Goal: Task Accomplishment & Management: Manage account settings

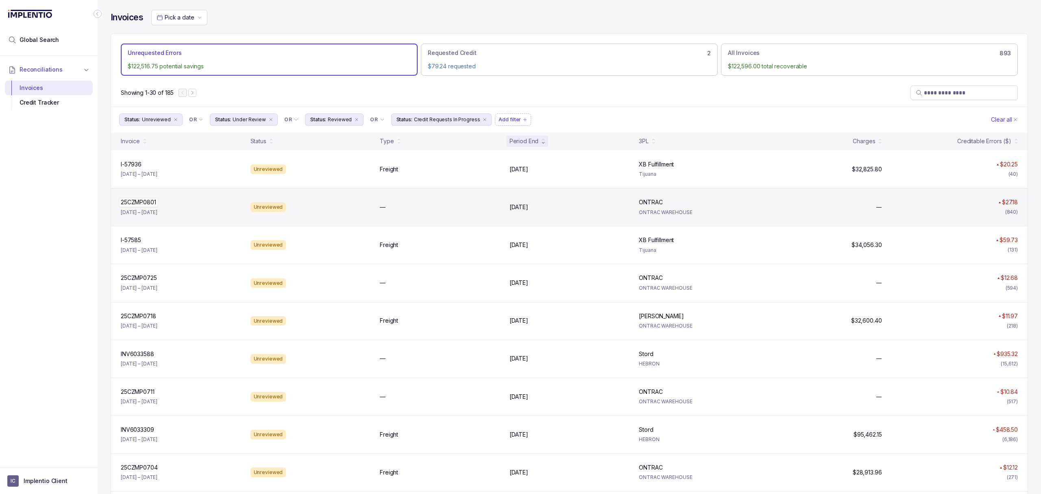
click at [145, 200] on p "25CZMP0801" at bounding box center [138, 202] width 39 height 9
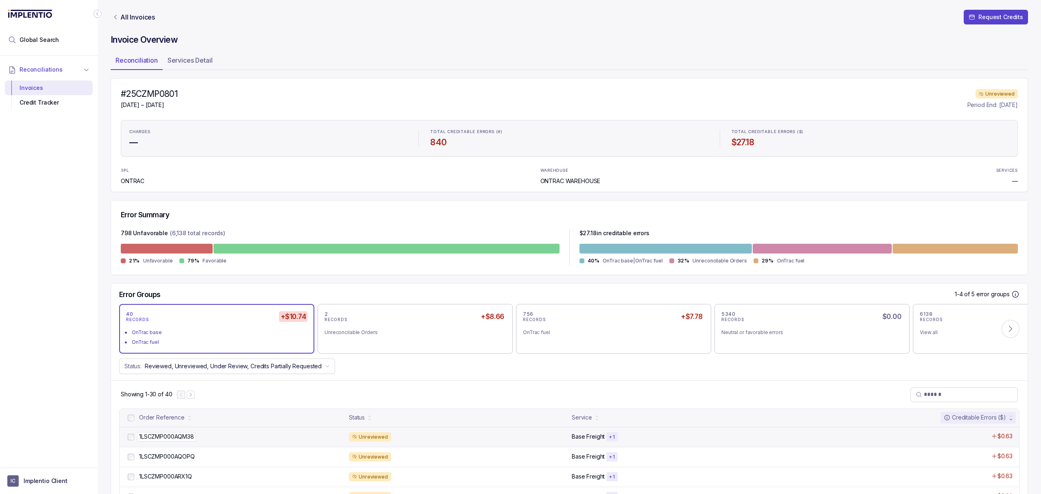
click at [175, 437] on p "1LSCZMP000AQM38" at bounding box center [166, 436] width 59 height 9
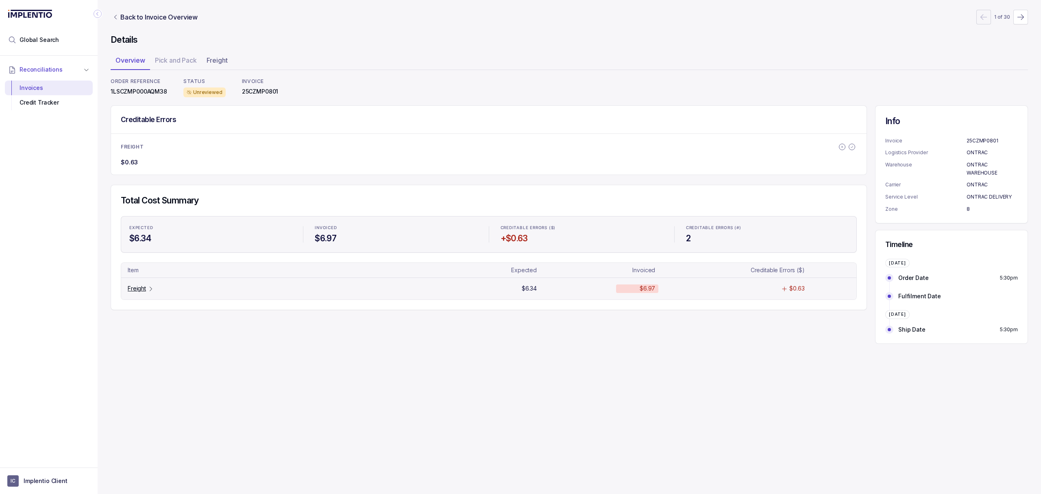
click at [135, 292] on p "Freight" at bounding box center [137, 288] width 18 height 8
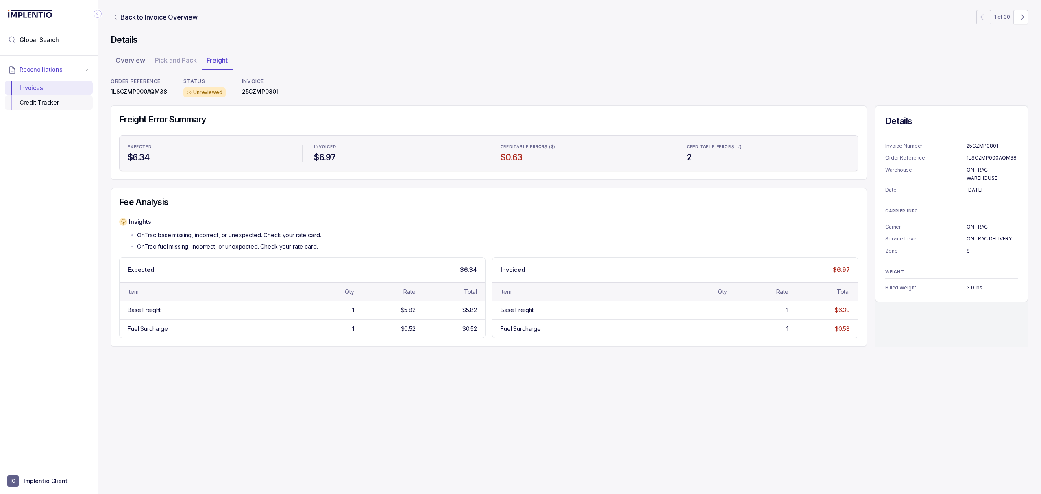
click at [42, 108] on div "Credit Tracker" at bounding box center [48, 102] width 75 height 15
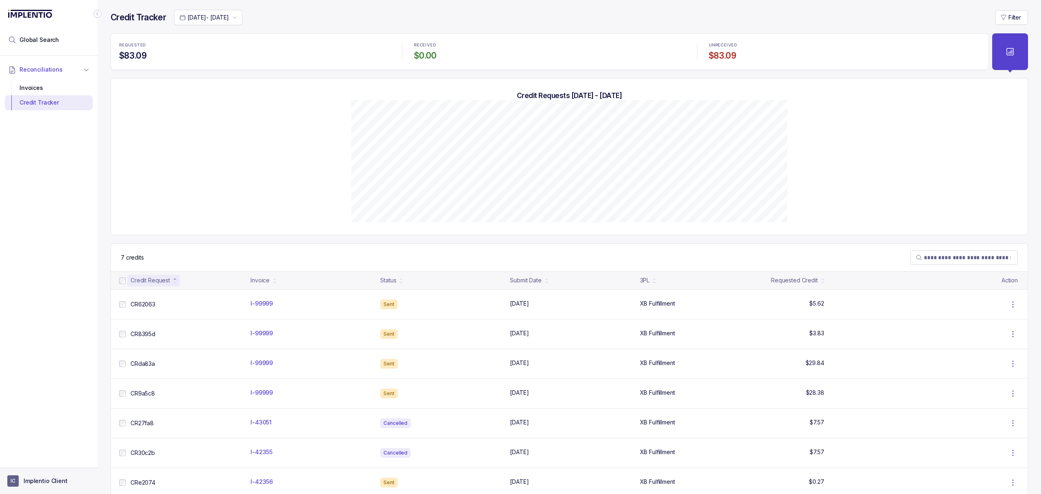
click at [52, 478] on p "Implentio Client" at bounding box center [46, 481] width 44 height 8
click at [51, 462] on p "Logout" at bounding box center [53, 463] width 67 height 8
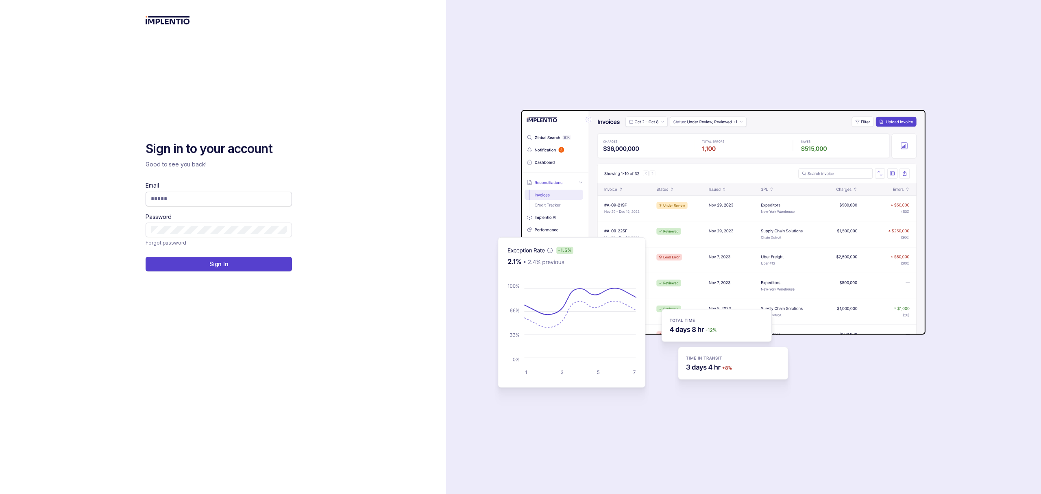
click at [200, 199] on input "Email" at bounding box center [219, 198] width 136 height 8
type input "**********"
